Goal: Task Accomplishment & Management: Manage account settings

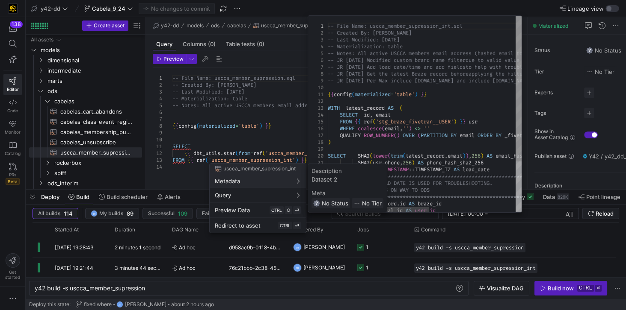
scroll to position [0, 26]
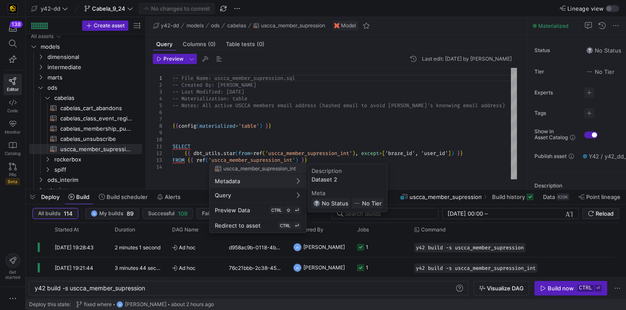
click at [252, 135] on div at bounding box center [313, 155] width 626 height 310
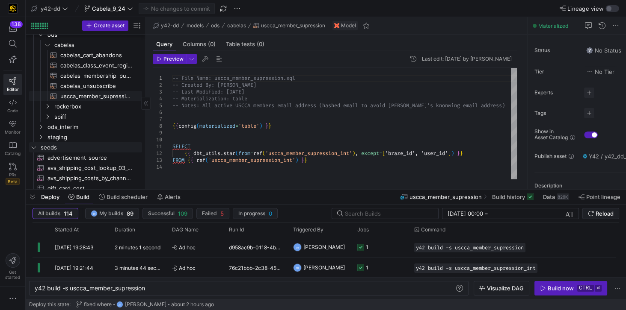
scroll to position [52, 0]
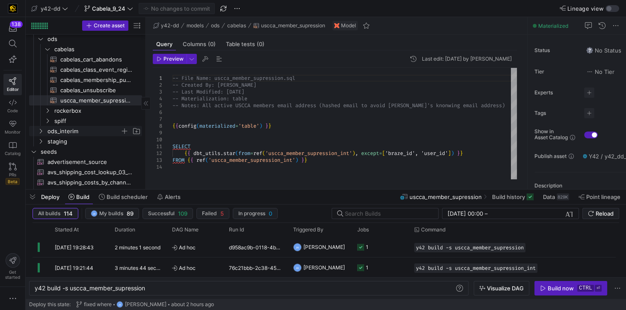
click at [75, 130] on span "ods_interim" at bounding box center [83, 132] width 73 height 10
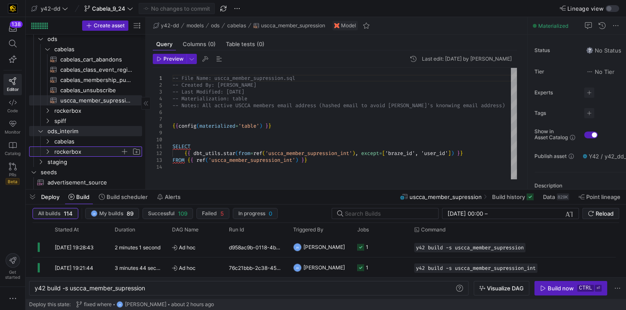
click at [74, 150] on span "rockerbox" at bounding box center [87, 152] width 66 height 10
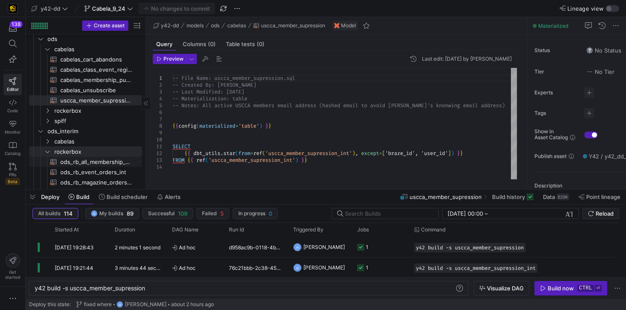
click at [91, 164] on span "ods_rb_all_membership_sale_int​​​​​​​​​​" at bounding box center [96, 162] width 72 height 10
type textarea "-- File Name: ods_rb_all_membership_sale_int.sql -- Created By: [PERSON_NAME] -…"
type textarea "y42 build -s ods_rb_all_membership_sale_int"
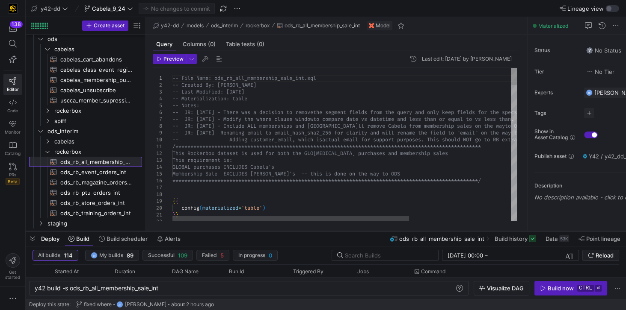
drag, startPoint x: 204, startPoint y: 191, endPoint x: 201, endPoint y: 233, distance: 42.0
click at [201, 233] on div at bounding box center [326, 231] width 600 height 3
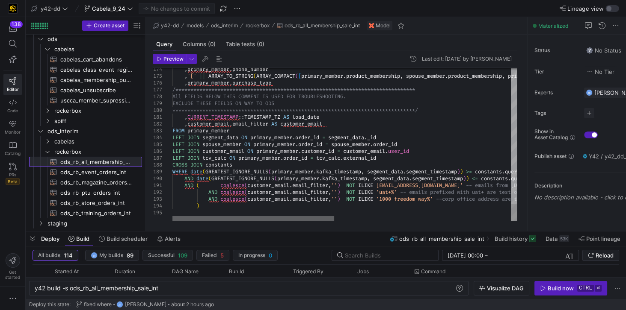
click at [191, 219] on div at bounding box center [253, 218] width 162 height 5
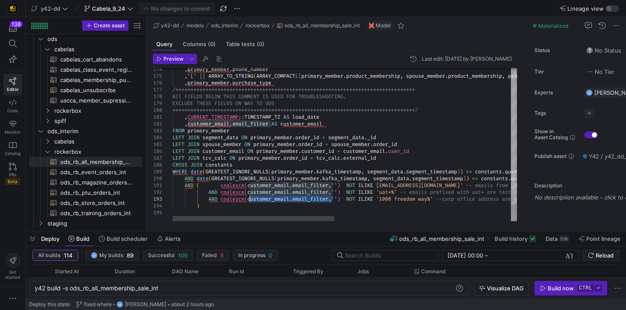
drag, startPoint x: 333, startPoint y: 199, endPoint x: 249, endPoint y: 199, distance: 84.2
type textarea "AND ( coalesce(customer_email.email_filter,'') NOT ILIKE '%@uscca.com' -- email…"
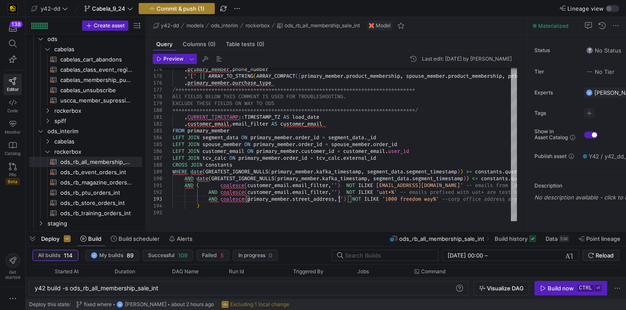
click at [194, 10] on span "Commit & push (1)" at bounding box center [180, 8] width 48 height 7
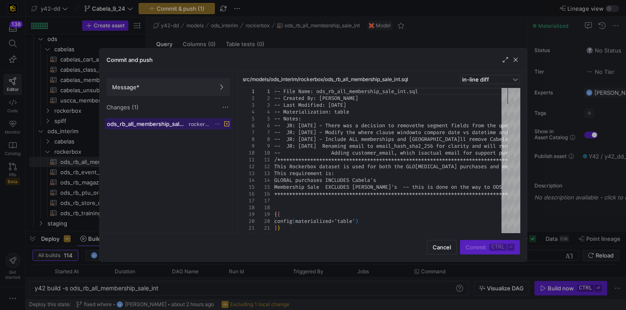
click at [201, 124] on span "rockerbox" at bounding box center [200, 124] width 22 height 6
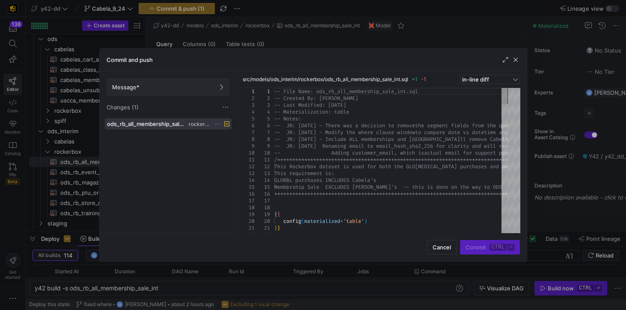
click at [155, 106] on div "Changes (1)" at bounding box center [167, 107] width 123 height 9
click at [159, 89] on span "Message*" at bounding box center [168, 87] width 112 height 7
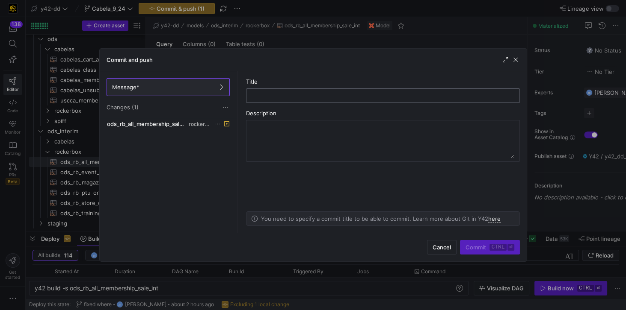
click at [280, 97] on input "text" at bounding box center [382, 95] width 259 height 7
type input "fix address filter"
click at [479, 245] on span "Commit ctrl ⏎" at bounding box center [489, 247] width 48 height 7
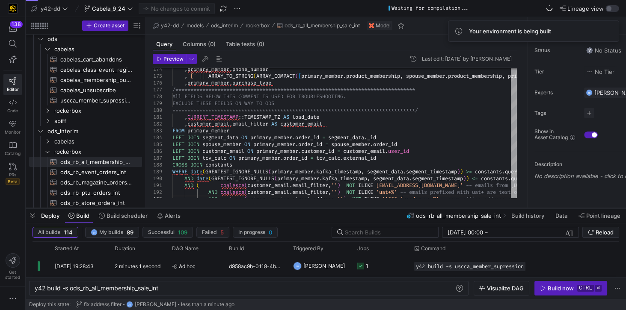
drag, startPoint x: 231, startPoint y: 231, endPoint x: 233, endPoint y: 208, distance: 23.2
click at [233, 208] on div at bounding box center [326, 208] width 600 height 3
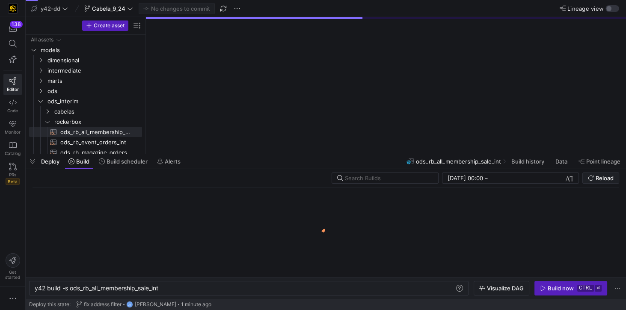
scroll to position [0, 125]
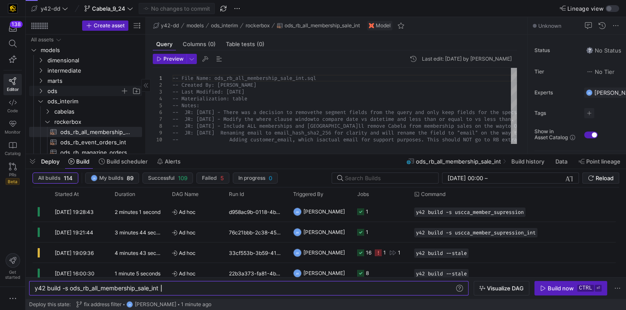
click at [62, 91] on span "ods" at bounding box center [83, 91] width 73 height 10
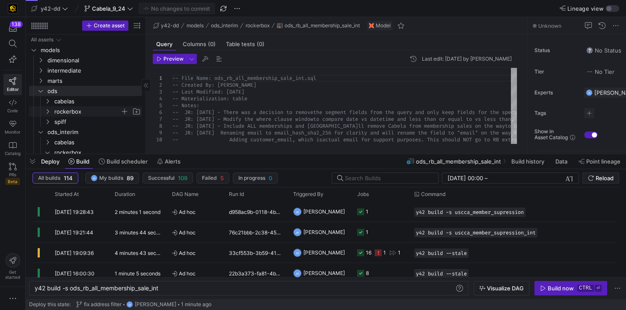
click at [73, 110] on span "rockerbox" at bounding box center [87, 112] width 66 height 10
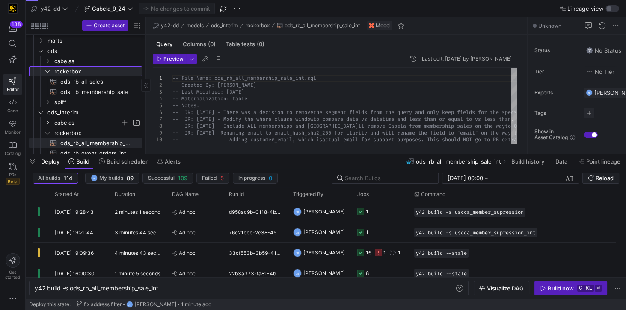
scroll to position [49, 0]
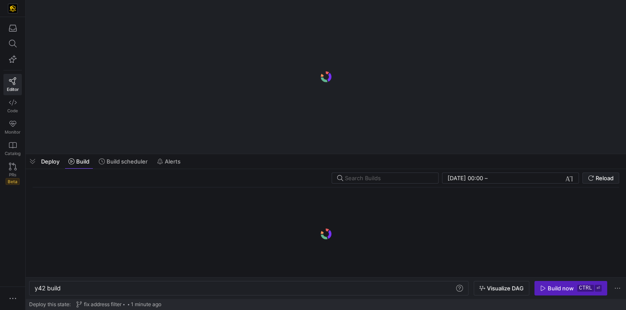
scroll to position [0, 26]
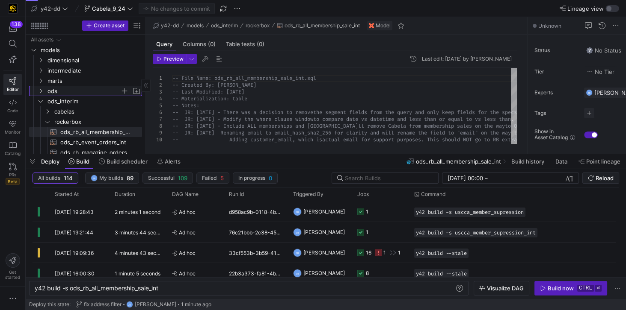
click at [49, 91] on span "ods" at bounding box center [83, 91] width 73 height 10
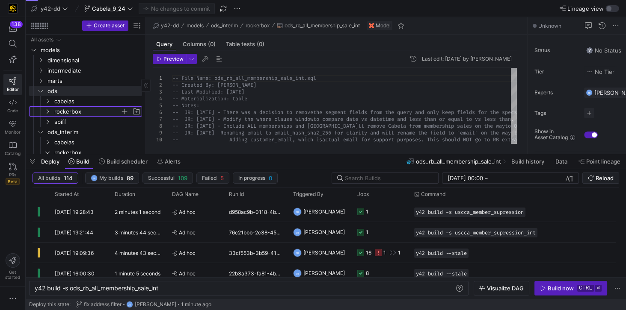
click at [66, 112] on span "rockerbox" at bounding box center [87, 112] width 66 height 10
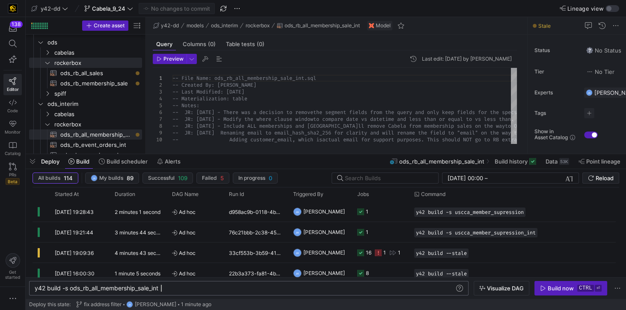
scroll to position [0, 0]
drag, startPoint x: 178, startPoint y: 289, endPoint x: 16, endPoint y: 289, distance: 162.5
click at [35, 289] on div "y42 build -s ods_rb_all_membership_sale_int" at bounding box center [245, 288] width 421 height 7
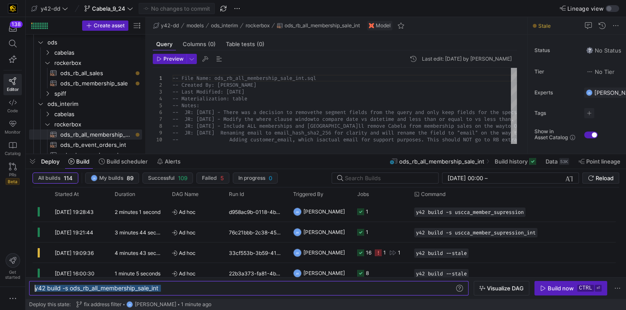
type textarea "y42 build --stale"
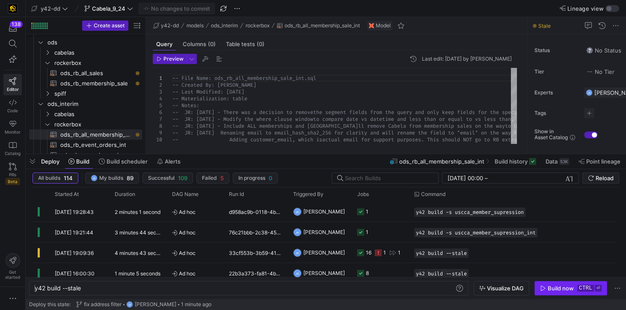
click at [553, 288] on div "Build now" at bounding box center [560, 288] width 26 height 7
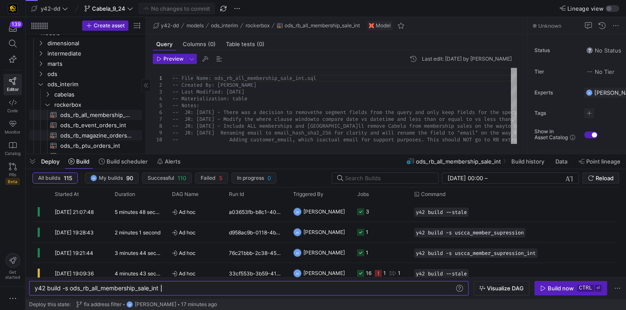
scroll to position [24, 0]
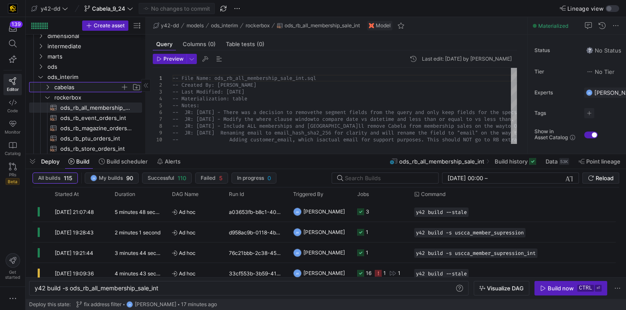
click at [85, 88] on span "cabelas" at bounding box center [87, 88] width 66 height 10
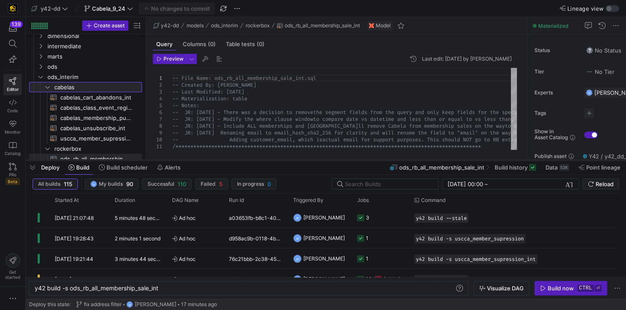
drag, startPoint x: 182, startPoint y: 155, endPoint x: 182, endPoint y: 161, distance: 6.0
click at [182, 161] on div at bounding box center [326, 160] width 600 height 3
click at [116, 100] on span "cabelas_cart_abandons_int​​​​​​​​​​" at bounding box center [96, 98] width 72 height 10
type textarea "y42 build -s cabelas_cart_abandons_int"
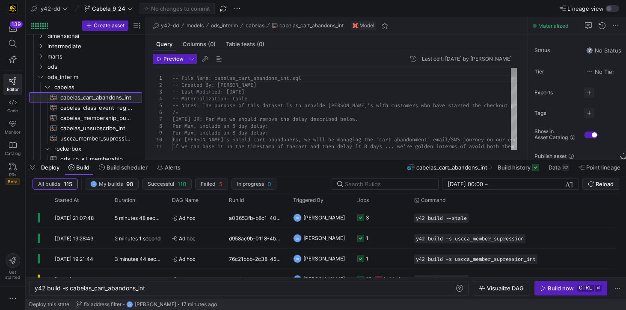
scroll to position [0, 111]
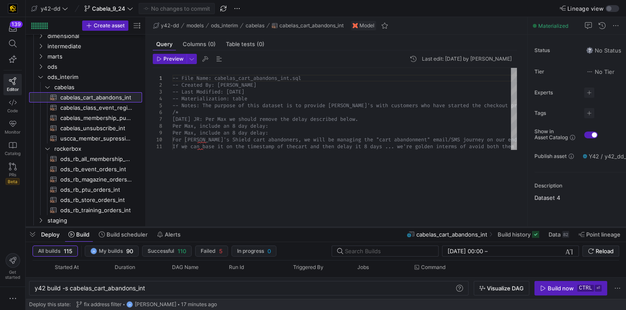
drag, startPoint x: 199, startPoint y: 161, endPoint x: 197, endPoint y: 228, distance: 67.1
click at [197, 228] on div at bounding box center [326, 227] width 600 height 3
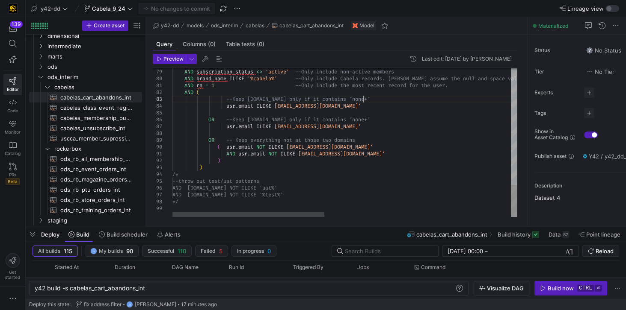
scroll to position [0, 252]
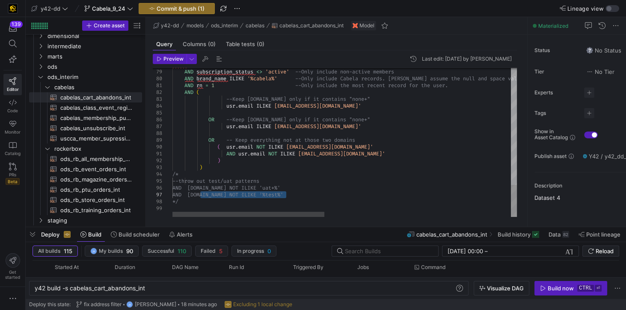
drag, startPoint x: 199, startPoint y: 196, endPoint x: 292, endPoint y: 195, distance: 93.6
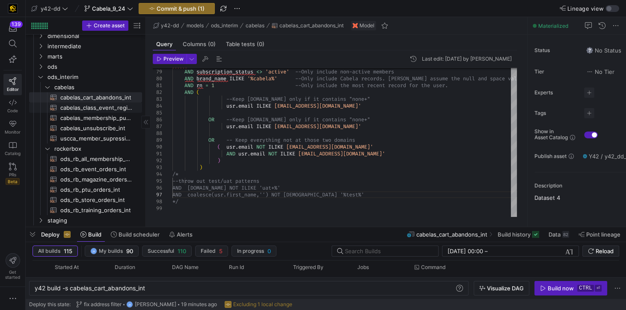
type textarea "AND usr.email NOT ILIKE '%@deltadefense.com' ) ) /* --throw out test/uat patter…"
click at [100, 108] on span "cabelas_class_event_registrants_int​​​​​​​​​​" at bounding box center [96, 108] width 72 height 10
type textarea "y42 build -s cabelas_class_event_registrants_int"
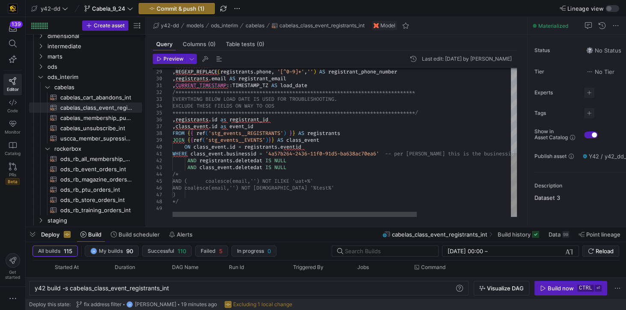
click at [258, 186] on div "**********" at bounding box center [410, 43] width 477 height 347
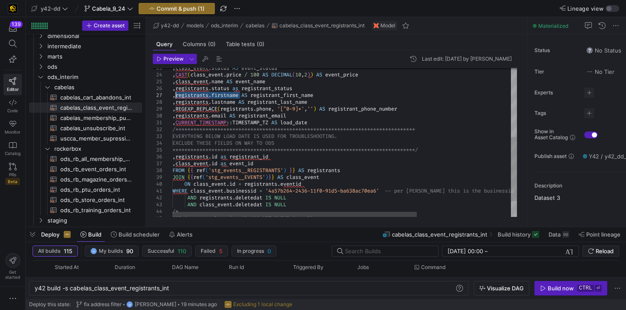
drag, startPoint x: 241, startPoint y: 96, endPoint x: 174, endPoint y: 94, distance: 66.7
click at [174, 94] on div "**********" at bounding box center [410, 80] width 477 height 347
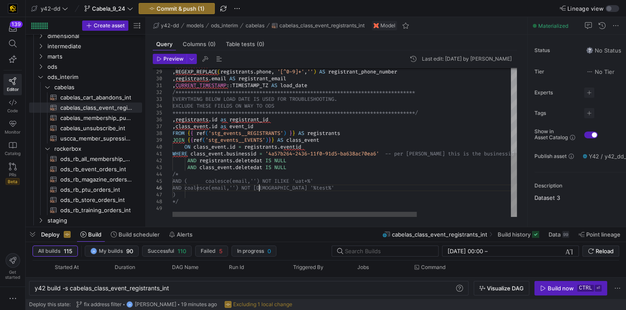
click at [259, 187] on div "**********" at bounding box center [410, 43] width 477 height 347
type textarea "WHERE class_event.businessid = '4a57b264-2436-11f0-91d5-ba638ac70ea6' -- per Du…"
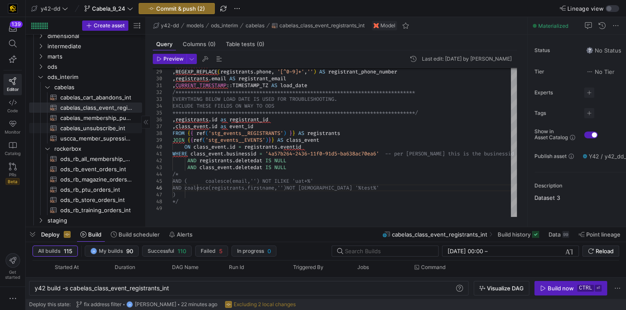
click at [108, 130] on span "cabelas_unsubscribe_int​​​​​​​​​​" at bounding box center [96, 129] width 72 height 10
type textarea "y42 build -s cabelas_unsubscribe_int"
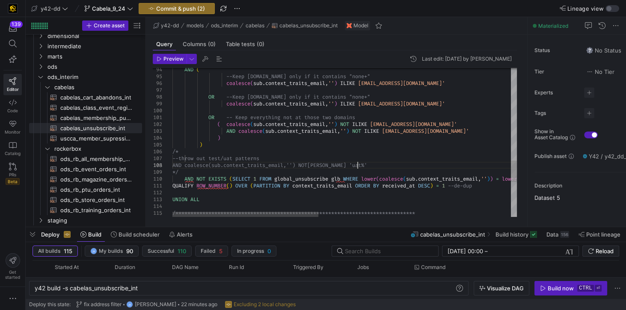
scroll to position [41, 0]
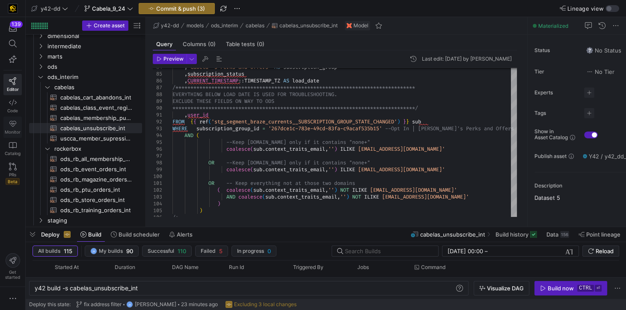
type textarea "AND coalesce(sub.context_traits_email,'') NOT ILIKE '%@deltadefense.com' ) ) /*…"
click at [94, 120] on span "cabelas_membership_purchase_int​​​​​​​​​​" at bounding box center [96, 118] width 72 height 10
type textarea "y42 build -s cabelas_membership_purchase_int"
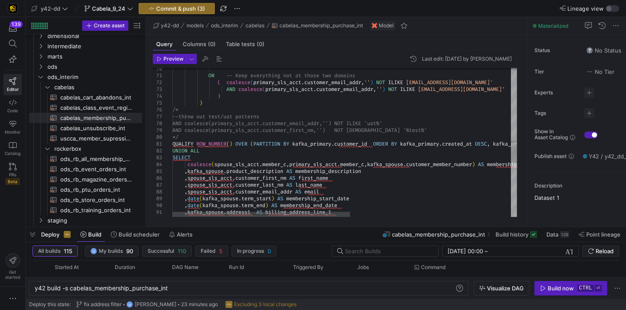
click at [393, 122] on div ", kafka_spouse . city AS billing_address_city , date ( kafka_spouse . term_end …" at bounding box center [499, 82] width 655 height 990
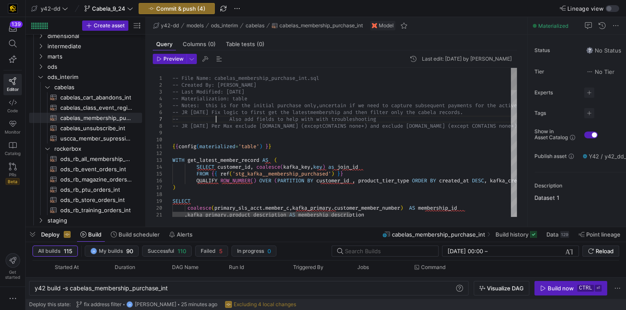
type textarea "-- File Name: cabelas_membership_purchase_int.sql -- Created By: Jess Rabida --…"
click at [177, 7] on span "Commit & push (4)" at bounding box center [180, 8] width 49 height 7
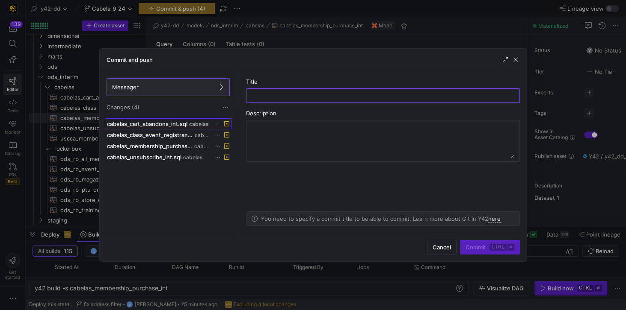
click at [158, 121] on span "cabelas_cart_abandons_int.sql" at bounding box center [147, 124] width 80 height 7
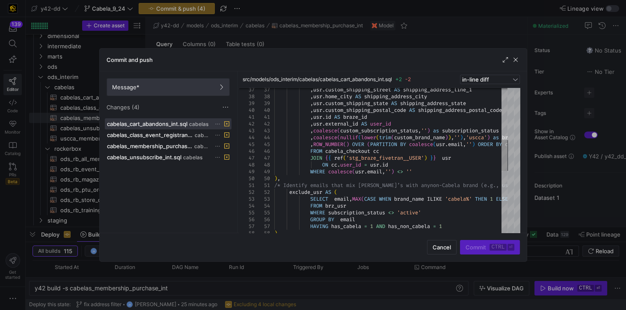
click at [177, 88] on span "Message*" at bounding box center [168, 87] width 112 height 7
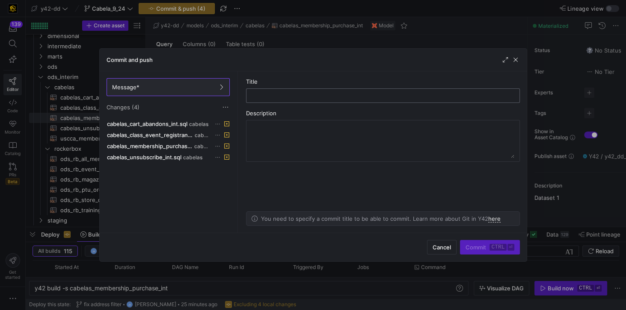
click at [269, 98] on input "text" at bounding box center [382, 95] width 259 height 7
type input "f"
drag, startPoint x: 298, startPoint y: 97, endPoint x: 249, endPoint y: 96, distance: 49.2
click at [249, 96] on div "prep uat filter" at bounding box center [383, 96] width 274 height 15
type input "prep data we need to remove"
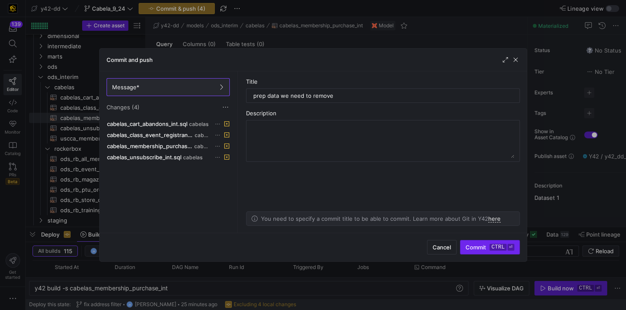
click at [478, 248] on span "Commit ctrl ⏎" at bounding box center [489, 247] width 48 height 7
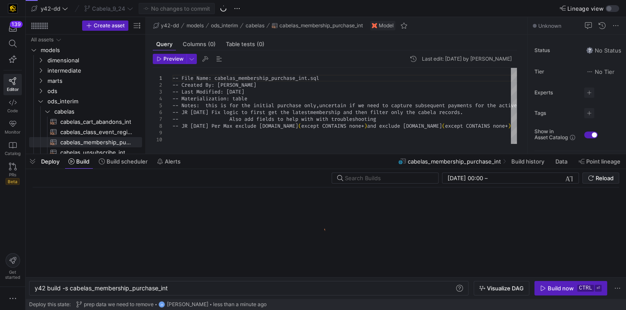
scroll to position [0, 134]
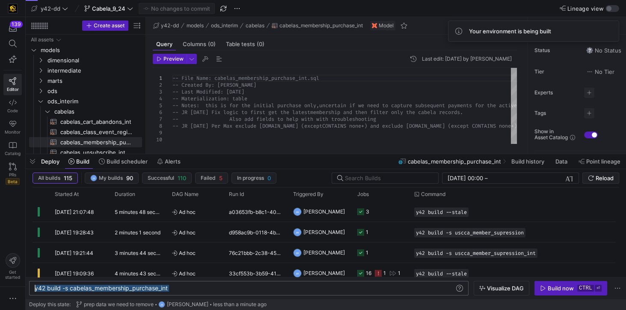
drag, startPoint x: 180, startPoint y: 289, endPoint x: 6, endPoint y: 282, distance: 175.0
click at [35, 285] on div "y42 build -s cabelas_membership_purchase_int" at bounding box center [245, 288] width 421 height 7
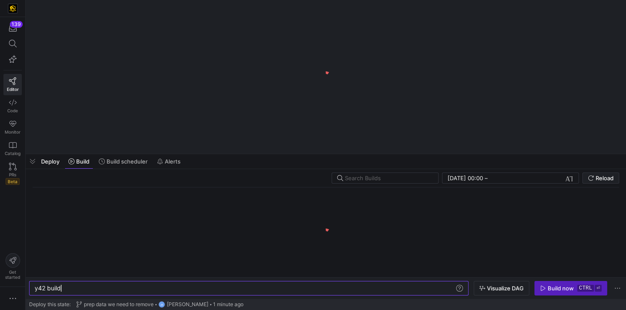
scroll to position [0, 26]
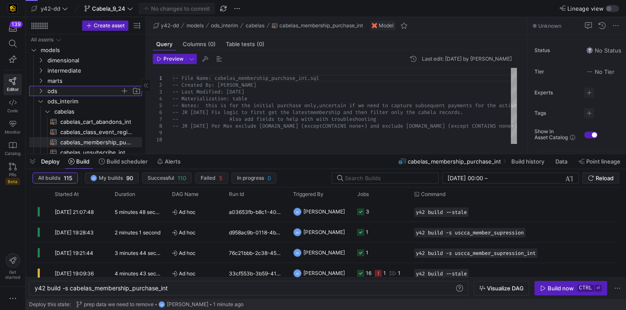
click at [55, 89] on span "ods" at bounding box center [83, 91] width 73 height 10
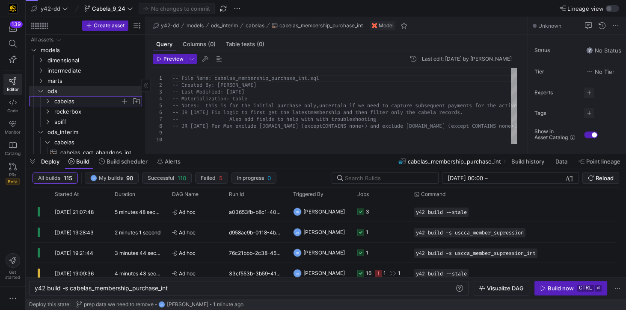
click at [66, 100] on span "cabelas" at bounding box center [87, 102] width 66 height 10
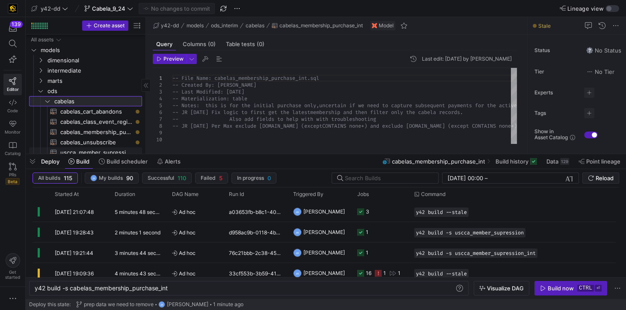
scroll to position [0, 0]
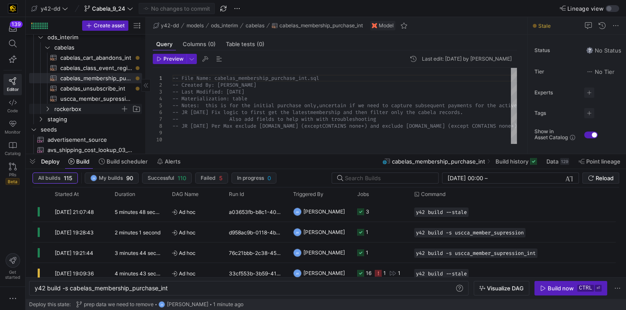
click at [58, 111] on span "rockerbox" at bounding box center [87, 109] width 66 height 10
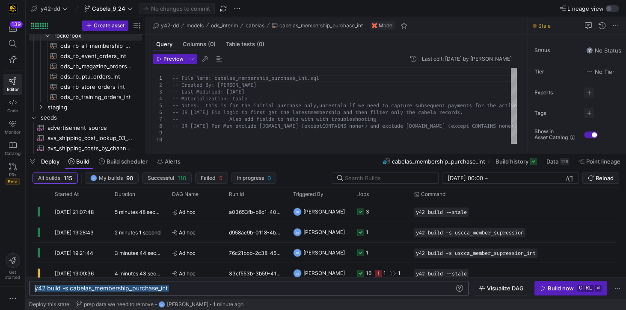
drag, startPoint x: 185, startPoint y: 288, endPoint x: 30, endPoint y: 284, distance: 155.3
click at [35, 285] on div "y42 build -s cabelas_membership_purchase_int" at bounding box center [245, 288] width 421 height 7
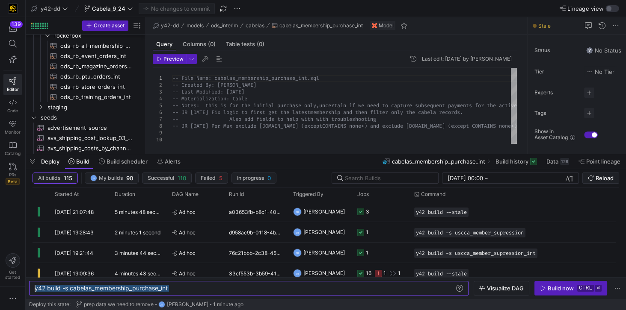
type textarea "y42 build --stale"
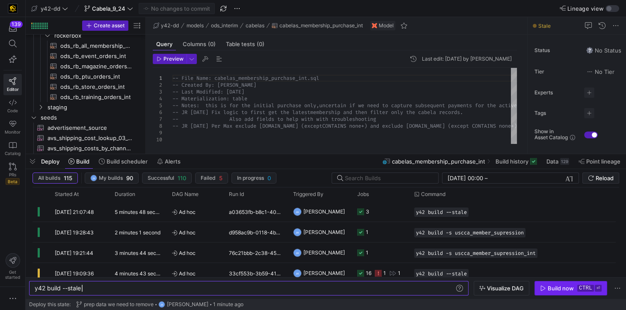
click at [558, 287] on div "Build now" at bounding box center [560, 288] width 26 height 7
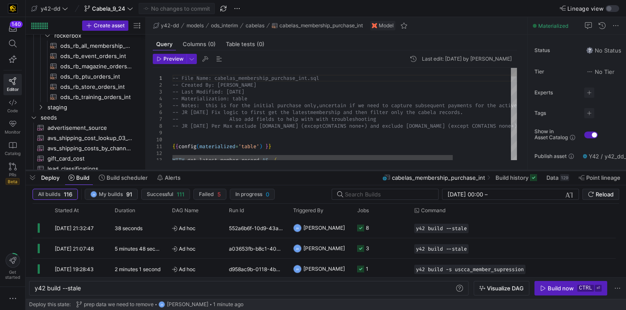
drag, startPoint x: 219, startPoint y: 154, endPoint x: 216, endPoint y: 170, distance: 16.4
click at [216, 170] on div at bounding box center [326, 170] width 600 height 3
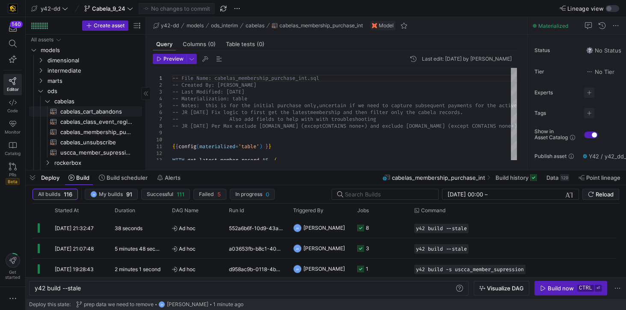
click at [86, 112] on span "cabelas_cart_abandons​​​​​​​​​​" at bounding box center [96, 112] width 72 height 10
type textarea "-- File Name: cabelas_cart_abandons.sql -- Created By: [PERSON_NAME] -- Last Mo…"
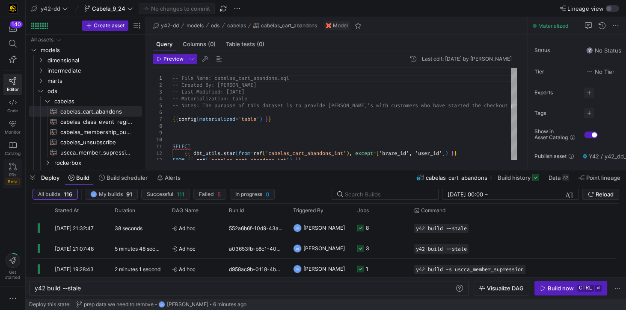
click at [16, 170] on link "PRs Beta" at bounding box center [12, 173] width 18 height 29
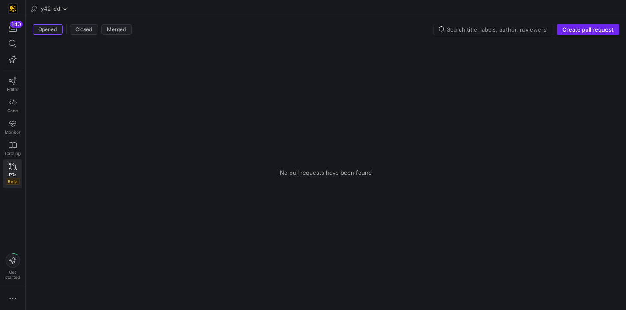
click at [582, 29] on span "Create pull request" at bounding box center [587, 29] width 51 height 7
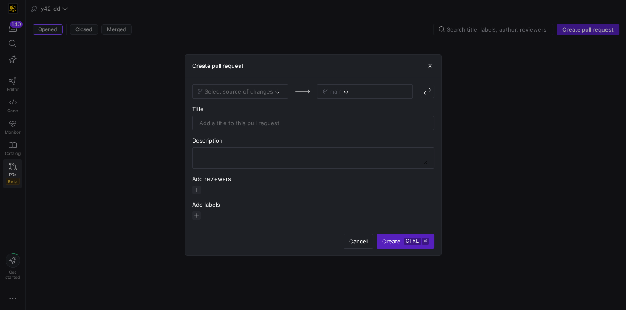
click at [252, 94] on div "Select source of changes" at bounding box center [240, 91] width 96 height 15
click at [252, 94] on span "Select source of changes" at bounding box center [238, 91] width 68 height 7
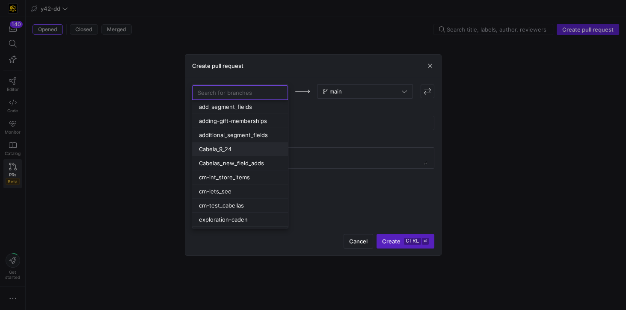
click at [246, 148] on div "Cabela_9_24" at bounding box center [240, 149] width 82 height 7
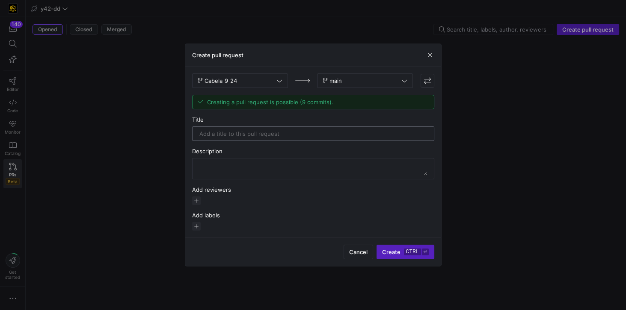
click at [251, 138] on div at bounding box center [312, 134] width 227 height 14
click at [248, 135] on input "text" at bounding box center [312, 133] width 227 height 7
type input "F"
type input "Remove Cabela"
click at [389, 249] on span "Create ctrl ⏎" at bounding box center [405, 252] width 46 height 7
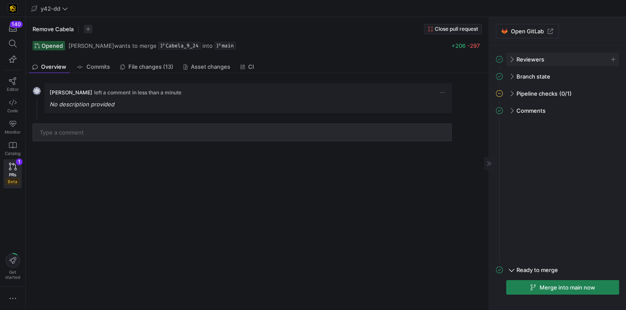
click at [514, 58] on div "Reviewers" at bounding box center [562, 60] width 113 height 14
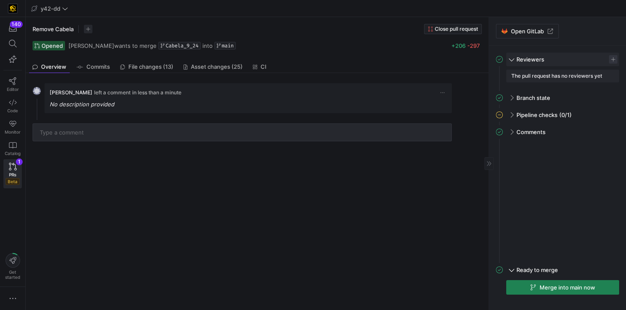
click at [611, 60] on span "button" at bounding box center [612, 59] width 9 height 9
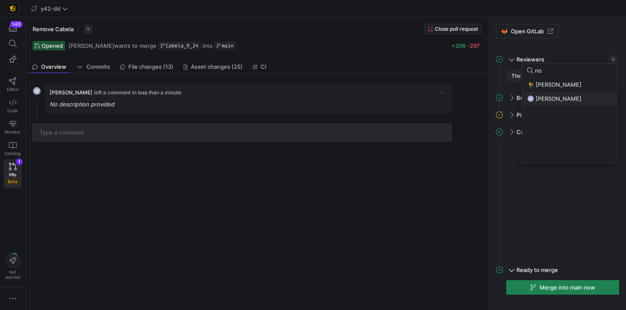
type input "no"
click at [557, 97] on span "[PERSON_NAME]" at bounding box center [558, 98] width 46 height 7
click at [571, 207] on div at bounding box center [313, 155] width 626 height 310
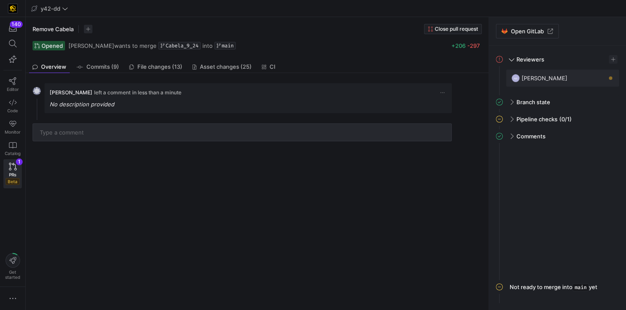
click at [332, 181] on div "[PERSON_NAME] left a comment in less than a minute No description provided" at bounding box center [255, 191] width 459 height 237
click at [109, 64] on span "Commits (9)" at bounding box center [102, 67] width 32 height 6
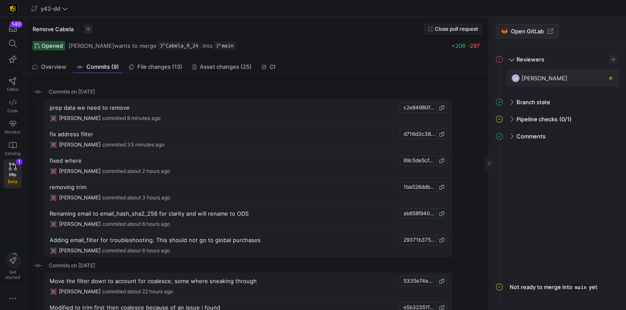
click at [533, 31] on span "Open GitLab" at bounding box center [526, 31] width 33 height 7
click at [537, 31] on span "Open GitLab" at bounding box center [526, 31] width 33 height 7
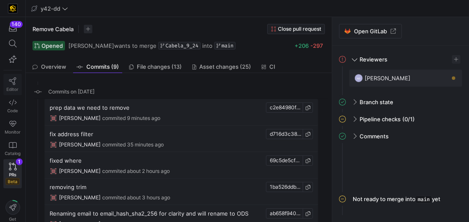
click at [13, 81] on icon at bounding box center [13, 81] width 8 height 8
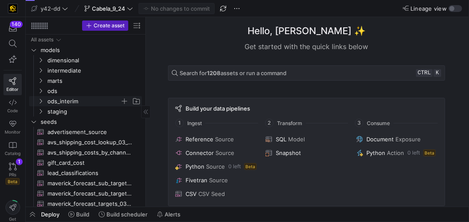
click at [56, 102] on span "ods_interim" at bounding box center [83, 102] width 73 height 10
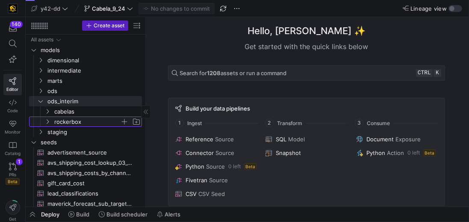
click at [74, 124] on span "rockerbox" at bounding box center [87, 122] width 66 height 10
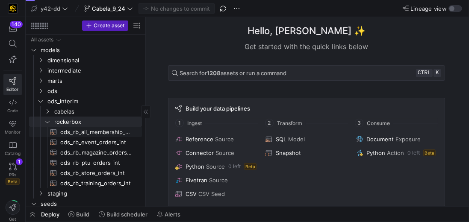
click at [96, 132] on span "ods_rb_all_membership_sale_int​​​​​​​​​​" at bounding box center [96, 132] width 72 height 10
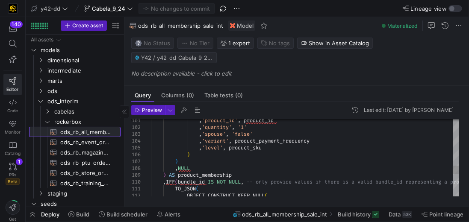
drag, startPoint x: 145, startPoint y: 131, endPoint x: 97, endPoint y: 121, distance: 49.0
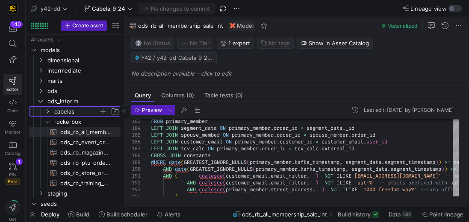
click at [68, 114] on span "cabelas" at bounding box center [76, 112] width 44 height 10
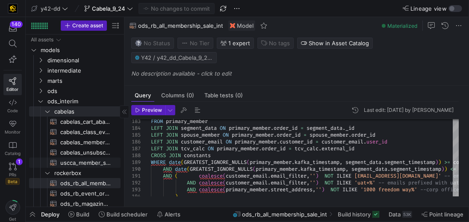
click at [85, 163] on span "uscca_member_supression_int​​​​​​​​​​" at bounding box center [85, 163] width 50 height 10
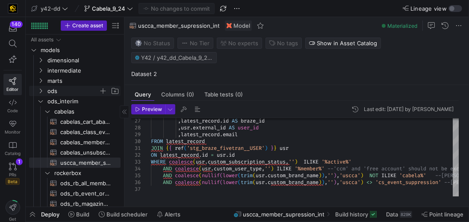
click at [53, 92] on span "ods" at bounding box center [72, 91] width 51 height 10
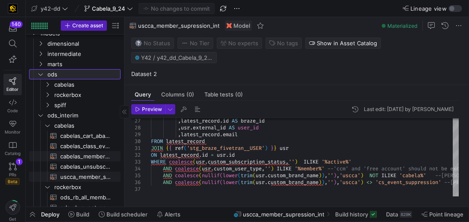
scroll to position [24, 0]
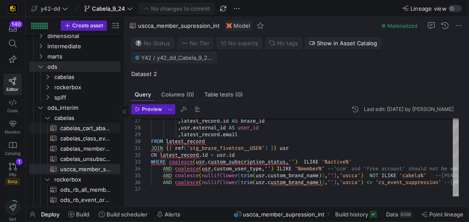
click at [81, 128] on span "cabelas_cart_abandons_int​​​​​​​​​​" at bounding box center [85, 129] width 50 height 10
type textarea "-- File Name: cabelas_cart_abandons_int.sql -- Created By: [PERSON_NAME] -- Las…"
